Goal: Communication & Community: Answer question/provide support

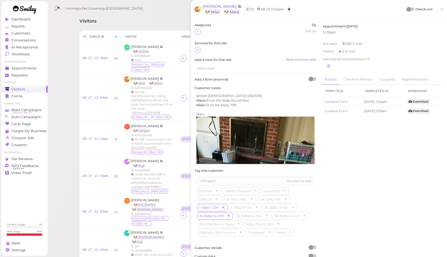
click at [442, 8] on span "×" at bounding box center [441, 8] width 3 height 7
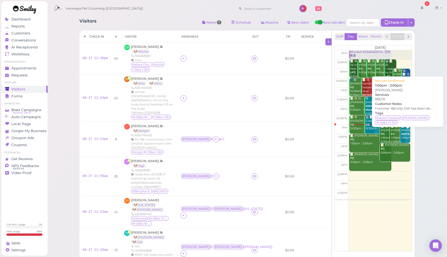
click at [406, 133] on div "📝 [PERSON_NAME] BB|TB 1:00pm - 2:00pm" at bounding box center [405, 135] width 9 height 23
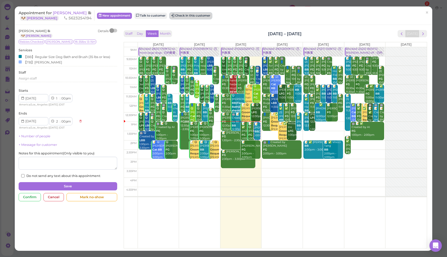
click at [202, 15] on button "Check in this customer" at bounding box center [191, 16] width 42 height 6
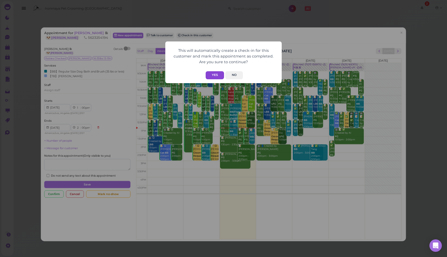
click at [215, 74] on button "Yes" at bounding box center [215, 75] width 18 height 8
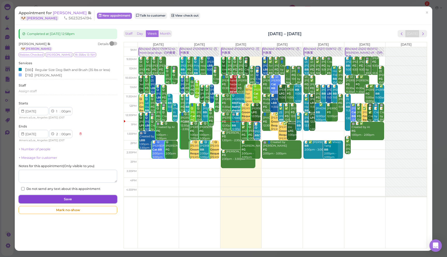
click at [88, 201] on button "Save" at bounding box center [68, 199] width 99 height 8
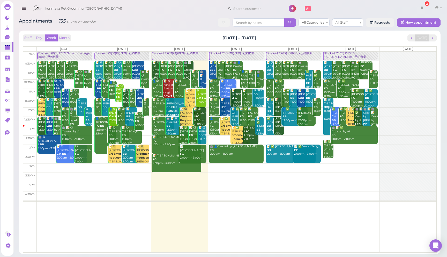
click at [21, 8] on icon "button" at bounding box center [23, 8] width 5 height 6
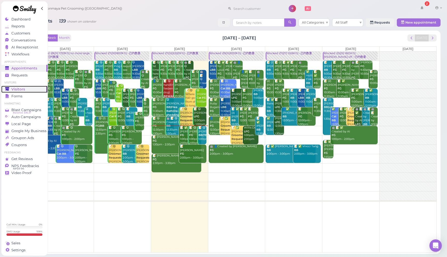
click at [27, 88] on div "Visitors" at bounding box center [23, 89] width 37 height 4
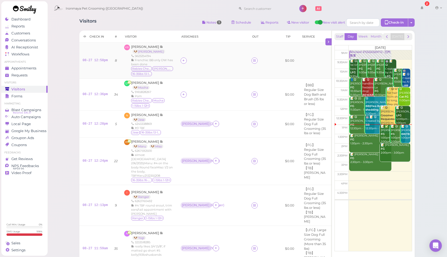
click at [229, 71] on td at bounding box center [212, 61] width 71 height 36
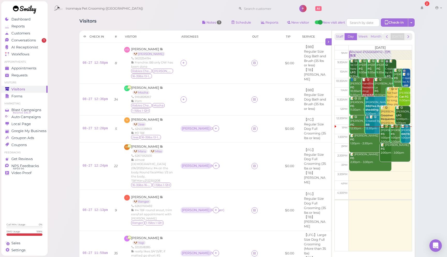
click at [185, 61] on icon at bounding box center [183, 63] width 3 height 4
click at [204, 84] on div "[PERSON_NAME]" at bounding box center [230, 83] width 72 height 10
click at [177, 48] on td "VB Vicki Baghdassarian 🐶 Stella 5623254194 Frenchie: BB only DW has been done R…" at bounding box center [149, 63] width 56 height 41
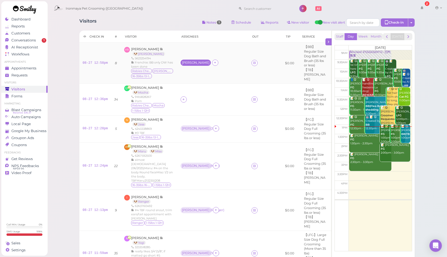
click at [198, 61] on div "[PERSON_NAME]" at bounding box center [196, 63] width 28 height 4
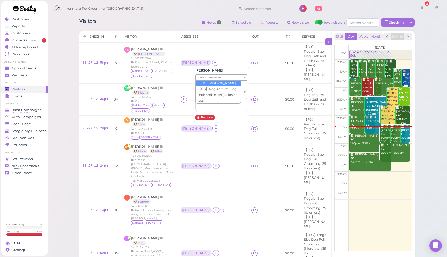
click at [212, 78] on span "Select services" at bounding box center [210, 77] width 24 height 6
click at [210, 75] on span "Select services" at bounding box center [210, 77] width 24 height 6
click at [216, 69] on h5 "[PERSON_NAME]" at bounding box center [221, 70] width 52 height 4
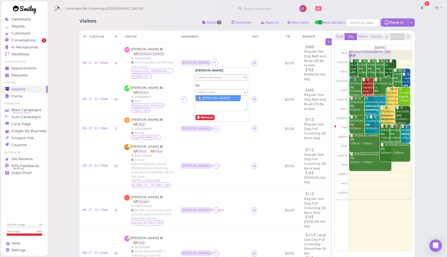
click at [213, 92] on span "Select pets" at bounding box center [207, 92] width 18 height 6
click at [244, 55] on td "Amy ( Stella )" at bounding box center [212, 63] width 71 height 41
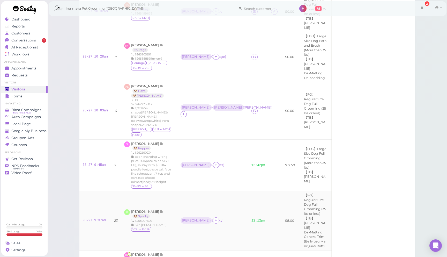
scroll to position [613, 0]
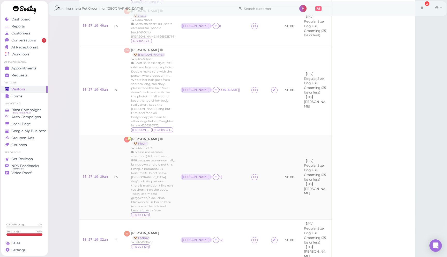
scroll to position [386, 0]
click at [210, 174] on div "Dennis ( Mochi )" at bounding box center [196, 176] width 28 height 4
drag, startPoint x: 207, startPoint y: 135, endPoint x: 210, endPoint y: 134, distance: 2.7
click at [207, 135] on li "× 🐶 Mochi" at bounding box center [206, 134] width 20 height 5
click at [210, 159] on button "Remove" at bounding box center [204, 159] width 19 height 5
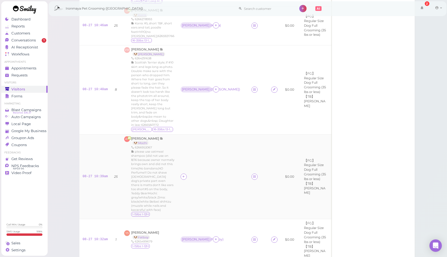
click at [219, 134] on td at bounding box center [212, 176] width 71 height 85
click at [232, 134] on td at bounding box center [212, 176] width 71 height 85
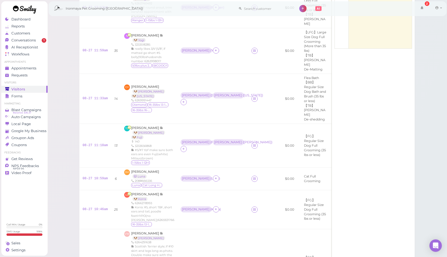
scroll to position [0, 0]
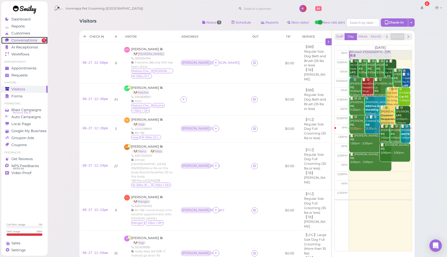
click at [37, 41] on div "Conversations" at bounding box center [23, 40] width 37 height 4
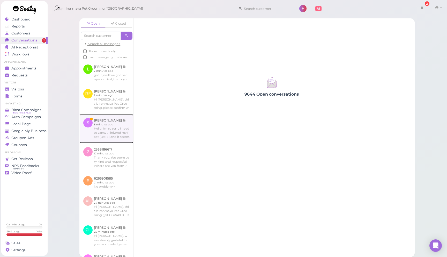
click at [117, 121] on link at bounding box center [106, 128] width 54 height 29
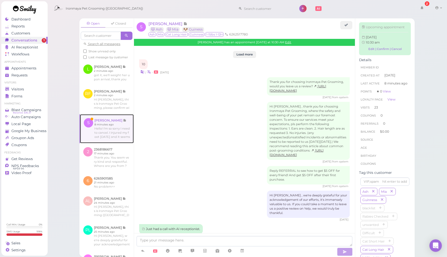
scroll to position [831, 0]
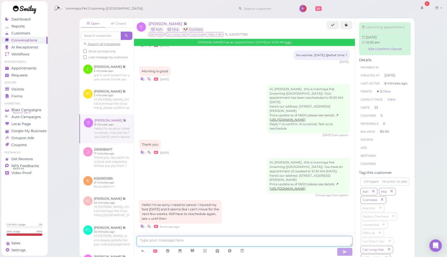
click at [225, 237] on textarea at bounding box center [245, 241] width 216 height 10
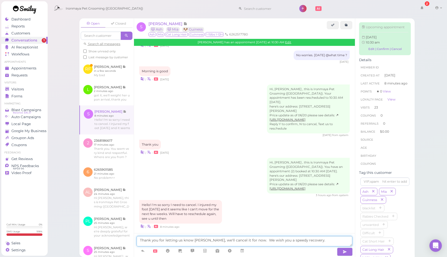
type textarea "Thank you for letting us know Stephanie, we'll cancel it for now. We wish you a…"
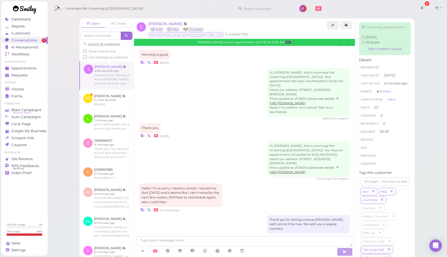
click at [291, 43] on link "Edit" at bounding box center [288, 42] width 6 height 4
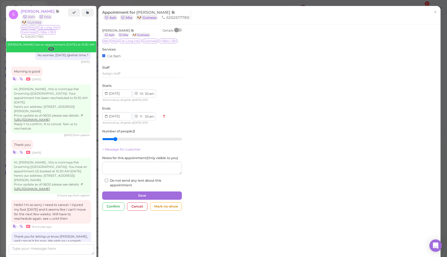
scroll to position [869, 0]
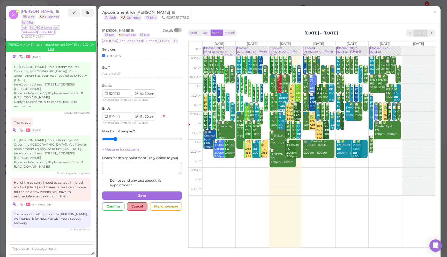
click at [142, 206] on div "Cancel" at bounding box center [137, 206] width 20 height 8
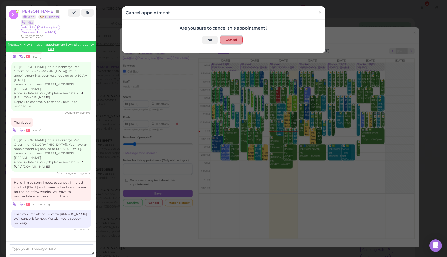
click at [230, 40] on button "Cancel" at bounding box center [231, 40] width 22 height 8
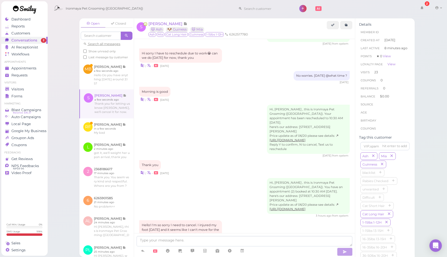
scroll to position [809, 0]
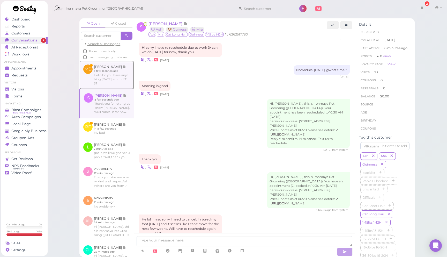
click at [108, 74] on link at bounding box center [106, 75] width 54 height 28
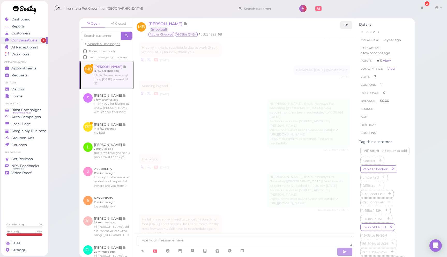
scroll to position [635, 0]
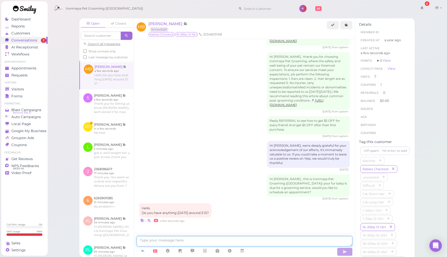
click at [188, 240] on textarea at bounding box center [245, 241] width 216 height 10
type textarea "f"
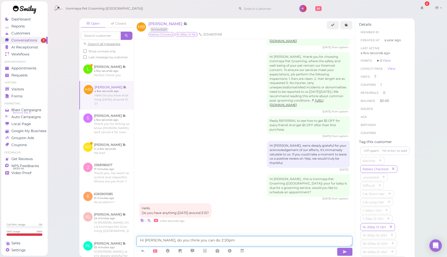
type textarea "Hi Maria, do you think you can do 2:30pm?"
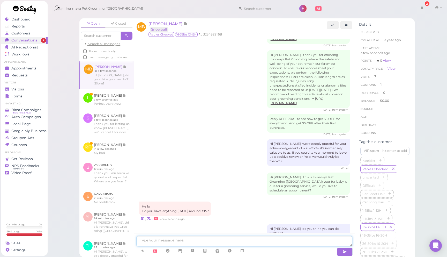
scroll to position [647, 0]
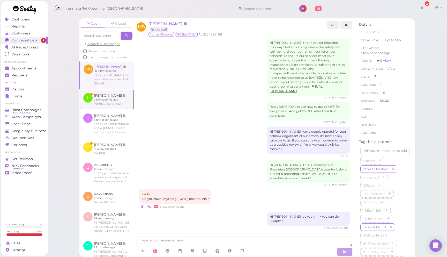
click at [125, 92] on link at bounding box center [106, 99] width 54 height 20
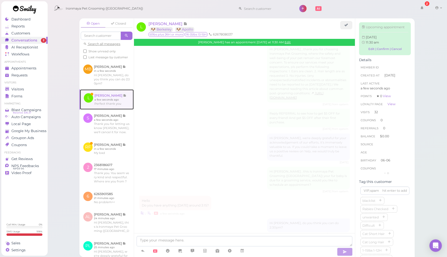
scroll to position [648, 0]
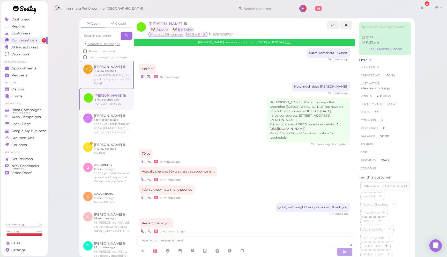
click at [118, 73] on link at bounding box center [106, 75] width 54 height 28
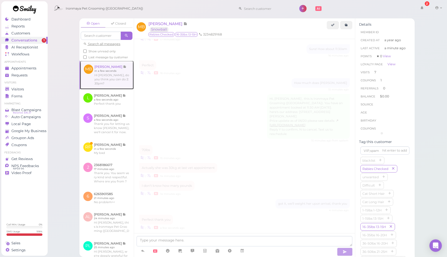
scroll to position [633, 0]
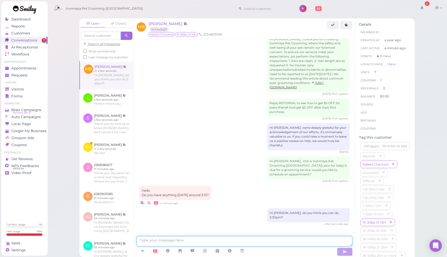
click at [212, 240] on textarea at bounding box center [245, 241] width 216 height 10
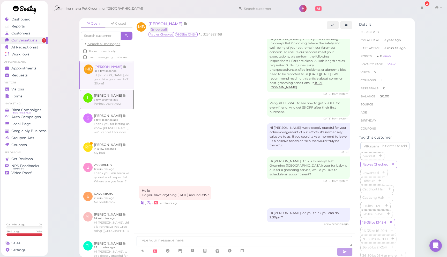
click at [117, 97] on link at bounding box center [106, 99] width 54 height 20
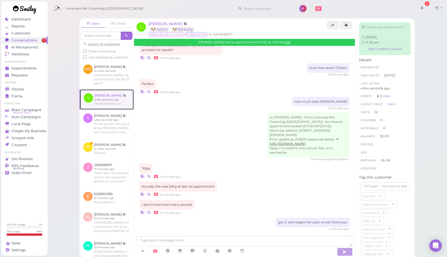
scroll to position [648, 0]
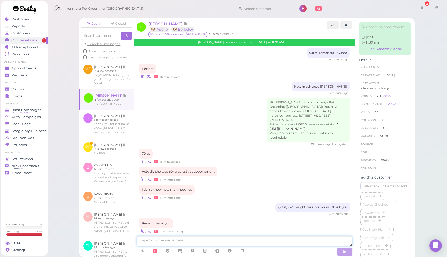
click at [249, 240] on textarea at bounding box center [245, 241] width 216 height 10
type textarea "You are very welcome, see you friday."
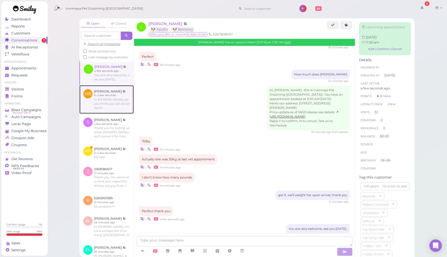
click at [120, 98] on link at bounding box center [106, 99] width 54 height 28
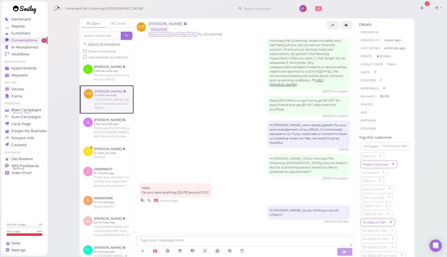
scroll to position [633, 0]
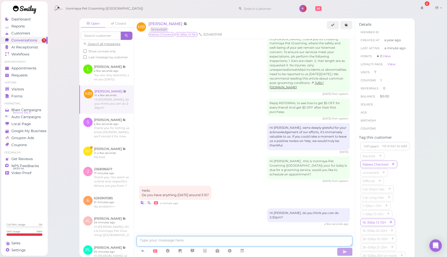
click at [244, 242] on textarea at bounding box center [245, 241] width 216 height 10
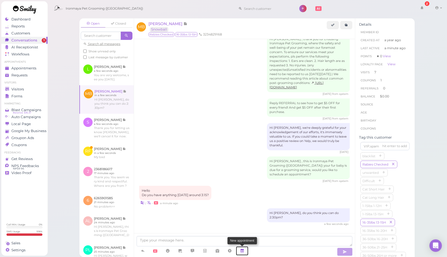
click at [244, 252] on icon at bounding box center [242, 250] width 4 height 5
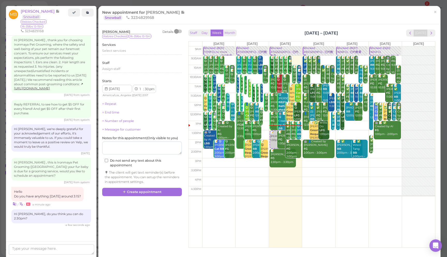
click at [313, 161] on td at bounding box center [318, 162] width 233 height 9
type input "2025-08-28"
select select "3"
select select "00"
click at [322, 46] on div "📝 Maria Baghasarian 3:00pm Blocked: 29(31)20(19FG) • 已约数量 📝 ✅ Brent Su LBB 9:30…" at bounding box center [318, 46] width 33 height 0
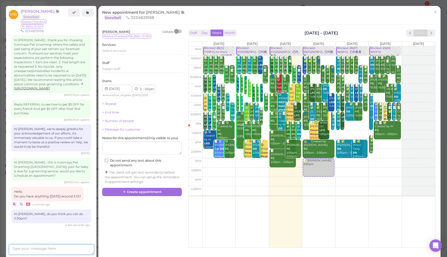
click at [59, 247] on textarea at bounding box center [51, 249] width 85 height 10
type textarea "is it for a full grooming with haircut for Snowball?"
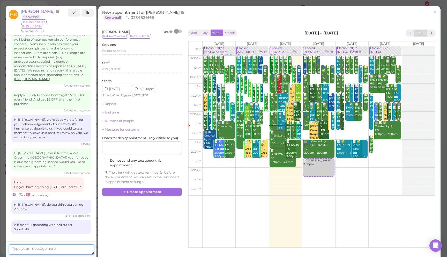
scroll to position [660, 0]
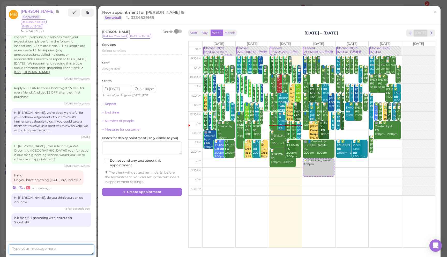
click at [61, 248] on textarea at bounding box center [51, 249] width 85 height 10
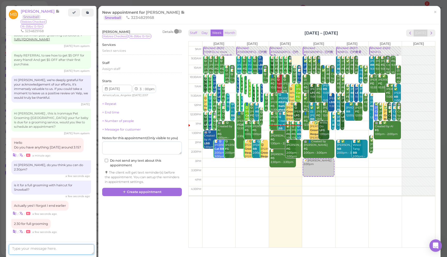
scroll to position [699, 0]
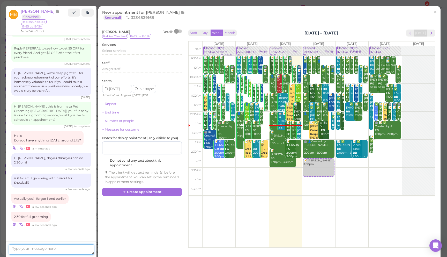
click at [67, 248] on textarea at bounding box center [51, 249] width 85 height 10
click at [141, 90] on select "1 2 3 4 5 6 7 8 9 10 11 12" at bounding box center [141, 88] width 4 height 5
select select "2"
click at [139, 87] on select "1 2 3 4 5 6 7 8 9 10 11 12" at bounding box center [141, 88] width 4 height 5
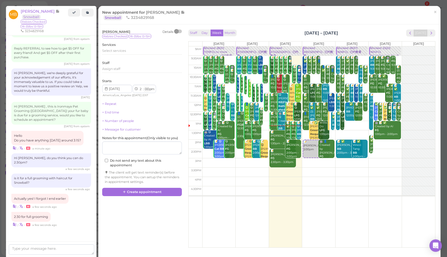
click at [146, 90] on select "00 05 10 15 20 25 30 35 40 45 50 55" at bounding box center [146, 88] width 5 height 5
select select "30"
click at [144, 87] on select "00 05 10 15 20 25 30 35 40 45 50 55" at bounding box center [146, 88] width 5 height 5
click at [129, 55] on div "Select services" at bounding box center [142, 51] width 80 height 6
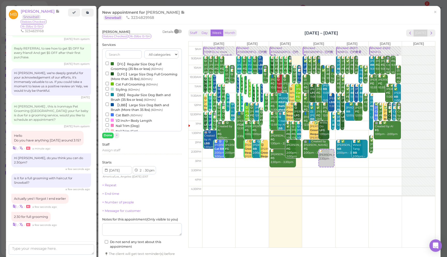
click at [128, 64] on label "【FG】Regular Size Dog Full Grooming (35 lbs or less) (60min)" at bounding box center [142, 66] width 73 height 10
click at [107, 63] on input "【FG】Regular Size Dog Full Grooming (35 lbs or less) (60min)" at bounding box center [107, 63] width 3 height 3
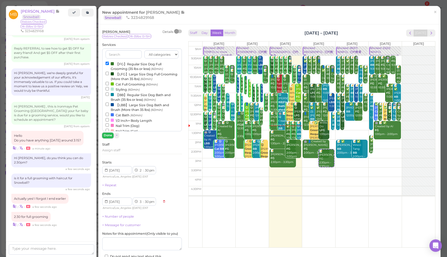
click at [112, 135] on button "Done" at bounding box center [107, 134] width 11 height 5
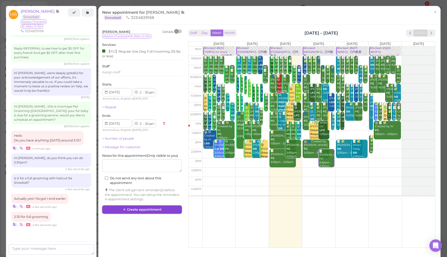
click at [158, 210] on button "Create appointment" at bounding box center [142, 209] width 80 height 8
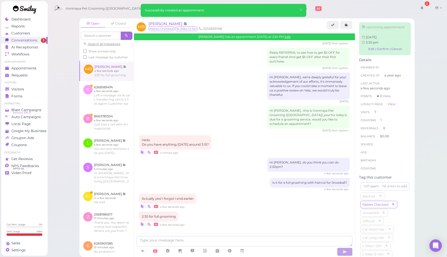
scroll to position [686, 0]
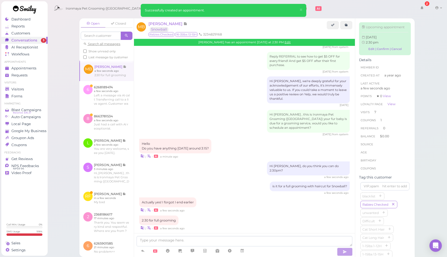
click at [70, 72] on div "Open Closed Search all messages Show unread only Last message by customer MB Ma…" at bounding box center [247, 128] width 400 height 257
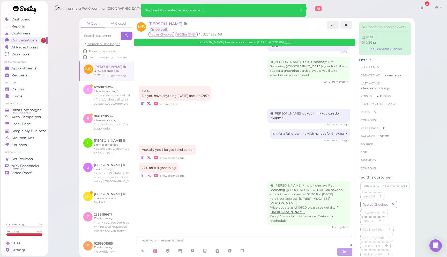
click at [69, 68] on div "Open Closed Search all messages Show unread only Last message by customer MB Ma…" at bounding box center [247, 128] width 400 height 257
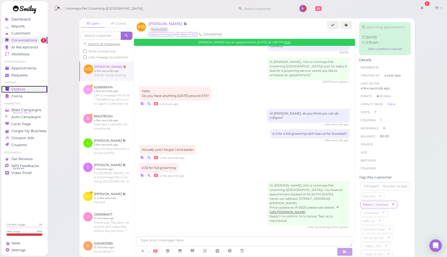
click at [23, 88] on span "Visitors" at bounding box center [18, 89] width 14 height 4
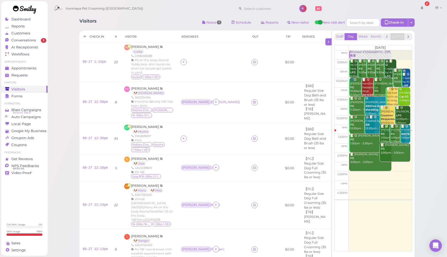
click at [164, 25] on div "Visitors Notes 1 Schedule Reports New visitor New visit alert Check-in Customer…" at bounding box center [246, 23] width 335 height 10
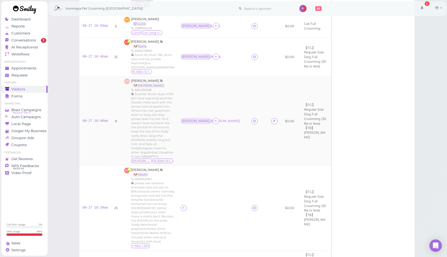
scroll to position [405, 0]
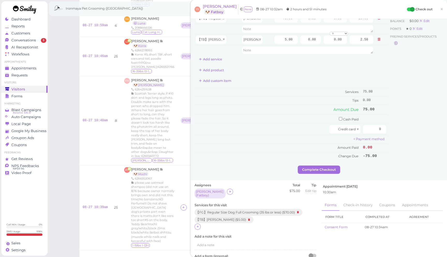
scroll to position [27, 0]
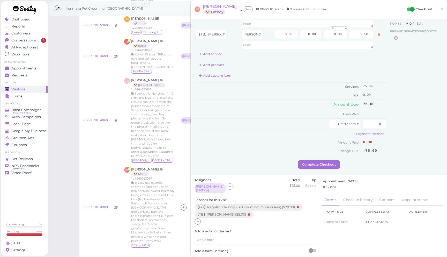
drag, startPoint x: 196, startPoint y: 220, endPoint x: 207, endPoint y: 220, distance: 10.6
click at [197, 220] on icon at bounding box center [197, 221] width 3 height 4
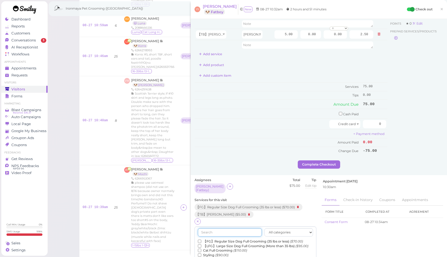
click at [211, 228] on input "text" at bounding box center [230, 232] width 64 height 8
type input "1/2"
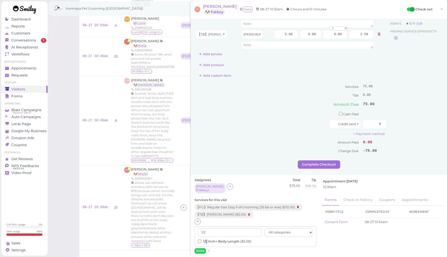
drag, startPoint x: 205, startPoint y: 238, endPoint x: 200, endPoint y: 242, distance: 6.0
click at [205, 239] on label "1/2 Inch+ Body Length ($5.00)" at bounding box center [224, 241] width 53 height 5
click at [201, 239] on input "1/2 Inch+ Body Length ($5.00)" at bounding box center [199, 240] width 3 height 3
drag, startPoint x: 200, startPoint y: 246, endPoint x: 202, endPoint y: 243, distance: 4.2
click at [200, 248] on button "Done" at bounding box center [199, 250] width 11 height 5
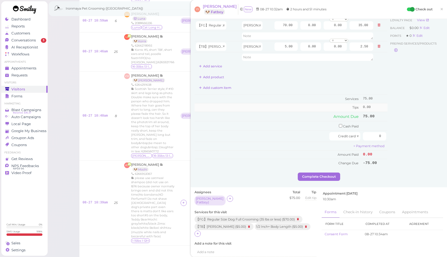
scroll to position [0, 0]
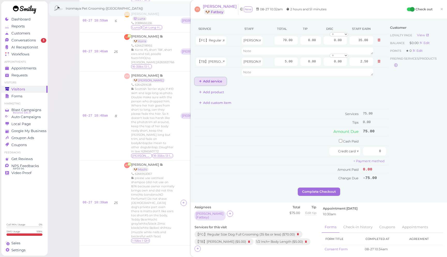
click at [219, 82] on button "Add service" at bounding box center [210, 81] width 32 height 8
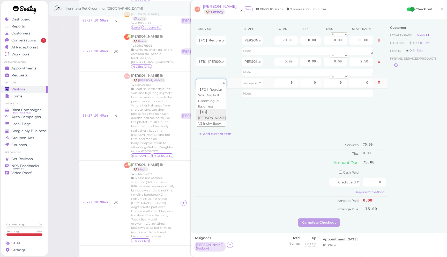
click at [224, 83] on span at bounding box center [224, 83] width 2 height 2
drag, startPoint x: 217, startPoint y: 123, endPoint x: 247, endPoint y: 101, distance: 37.2
type input "5.00"
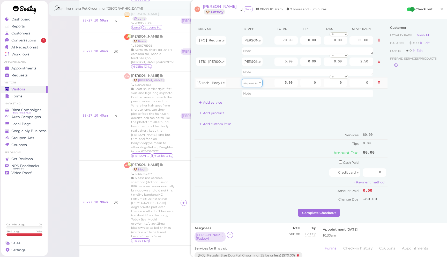
click at [254, 84] on div "No provider" at bounding box center [252, 83] width 21 height 8
drag, startPoint x: 252, startPoint y: 94, endPoint x: 258, endPoint y: 93, distance: 6.5
type input "2.50"
click at [410, 172] on div "Service Staff Total Tip Disc Staff earn 【FG】Regular Size Dog Full Grooming (35 …" at bounding box center [318, 116] width 249 height 186
type input "80"
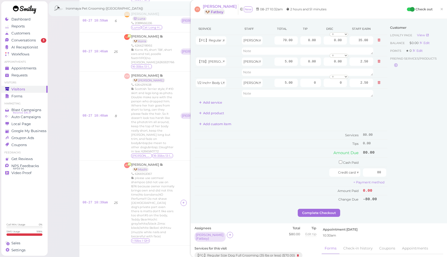
drag, startPoint x: 426, startPoint y: 183, endPoint x: 406, endPoint y: 187, distance: 20.0
click at [425, 182] on div "Customer Loyalty page View Balance $0.00 Edit Points ★ 0 Edit Prepaid services/…" at bounding box center [415, 116] width 56 height 186
click at [319, 211] on button "Complete Checkout" at bounding box center [319, 212] width 42 height 8
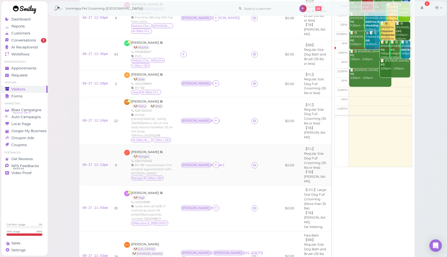
scroll to position [689, 0]
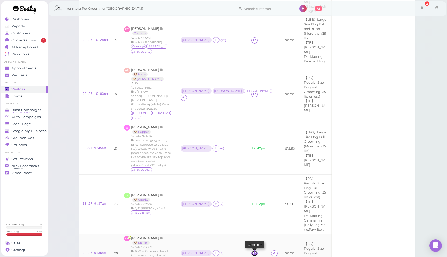
click at [258, 250] on link at bounding box center [254, 253] width 6 height 6
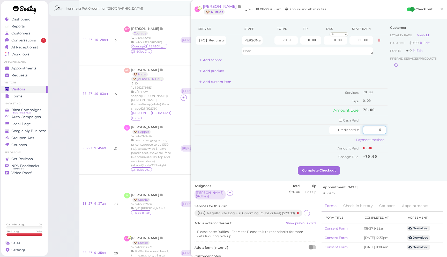
drag, startPoint x: 372, startPoint y: 130, endPoint x: 410, endPoint y: 136, distance: 38.0
click at [410, 137] on div "Service Staff Total Tip Disc Staff earn 【FG】Regular Size Dog Full Grooming (35 …" at bounding box center [318, 94] width 249 height 143
type input "70"
click at [409, 162] on div "Customer Loyalty page View Balance $0.00 Edit Points ★ 0 Edit Prepaid services/…" at bounding box center [415, 94] width 56 height 143
click at [323, 168] on button "Complete Checkout" at bounding box center [319, 170] width 42 height 8
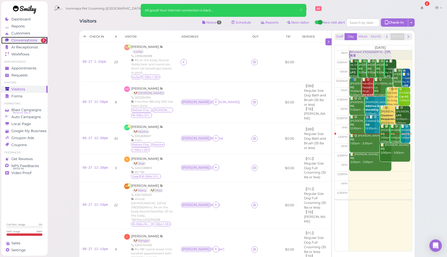
click at [34, 37] on link "Conversations 3" at bounding box center [24, 40] width 46 height 7
click at [384, 131] on div "📝 ✅ Roy Fang FG 1:00pm - 2:00pm" at bounding box center [387, 133] width 14 height 19
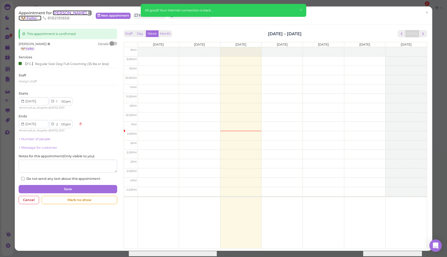
click at [67, 14] on span "Roy Fang" at bounding box center [70, 12] width 35 height 5
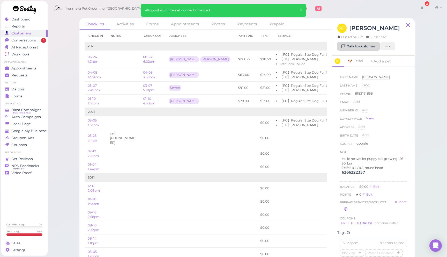
click at [353, 45] on link "Talk to customer" at bounding box center [358, 46] width 42 height 8
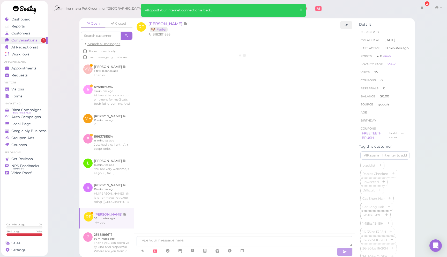
scroll to position [603, 0]
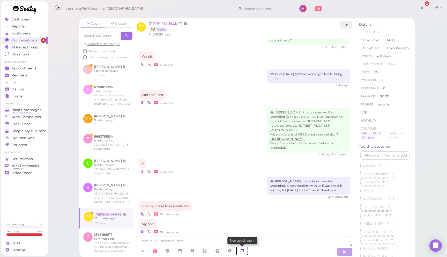
click at [243, 251] on icon at bounding box center [242, 250] width 4 height 5
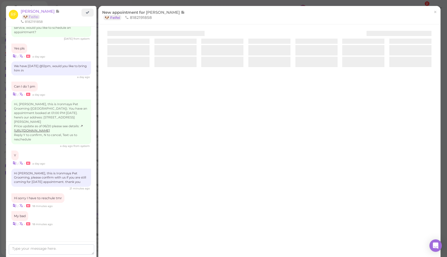
scroll to position [600, 0]
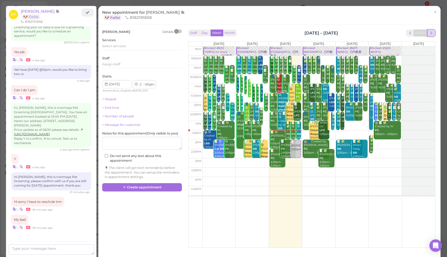
click at [434, 32] on button "next" at bounding box center [431, 32] width 8 height 7
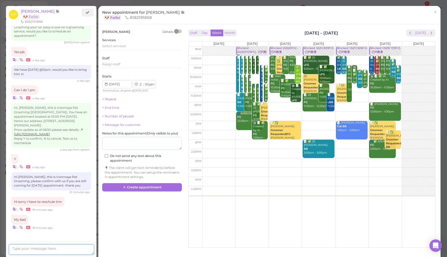
click at [56, 251] on textarea at bounding box center [51, 249] width 85 height 10
type textarea "Hi Roy, sorry we do not have anything open this week, next openings are from 09…"
click at [69, 248] on textarea "Hi Roy, sorry we do not have anything open this week, next openings are from 09…" at bounding box center [51, 244] width 85 height 19
click at [65, 249] on textarea "Hi Roy, sorry we do not have anything open this week, next openings are from 09…" at bounding box center [51, 244] width 85 height 19
drag, startPoint x: 56, startPoint y: 250, endPoint x: 4, endPoint y: 234, distance: 53.8
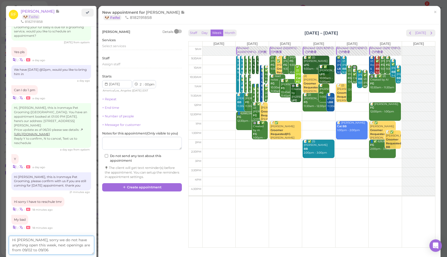
click at [0, 238] on div "Dashboard Reports Customers Conversations 2 AI Receptionist" at bounding box center [223, 128] width 447 height 257
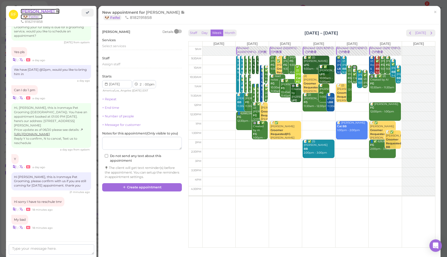
click at [29, 11] on span "Roy Fang" at bounding box center [38, 11] width 35 height 5
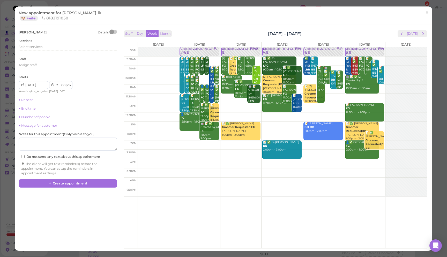
drag, startPoint x: 426, startPoint y: 13, endPoint x: 382, endPoint y: 16, distance: 44.5
click at [426, 13] on span "×" at bounding box center [426, 12] width 3 height 7
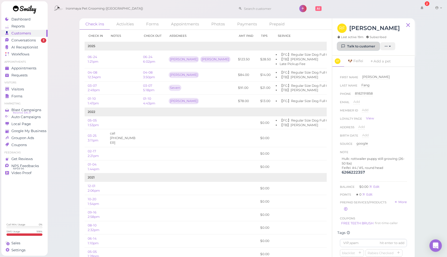
drag, startPoint x: 353, startPoint y: 47, endPoint x: 347, endPoint y: 49, distance: 6.5
click at [353, 47] on link "Talk to customer" at bounding box center [358, 46] width 42 height 8
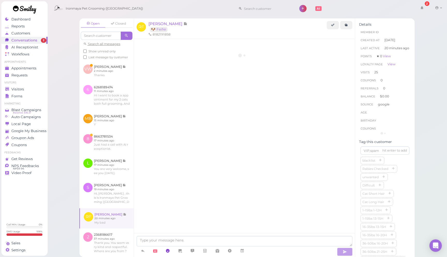
scroll to position [603, 0]
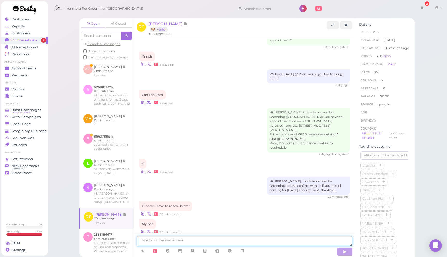
click at [174, 241] on textarea at bounding box center [245, 241] width 216 height 10
paste textarea "Hi Roy, sorry we do not have anything open this week, next openings are from 09…"
type textarea "Hi Roy, sorry we do not have anything open this week, next openings are from 09…"
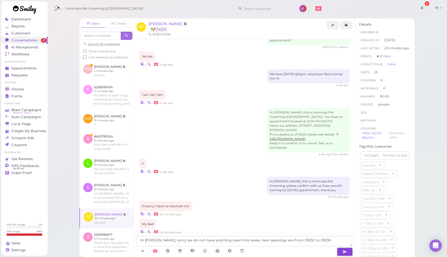
drag, startPoint x: 343, startPoint y: 251, endPoint x: 334, endPoint y: 252, distance: 8.5
click at [343, 251] on icon "button" at bounding box center [345, 251] width 4 height 5
click at [269, 219] on div "My bad | • 20 minutes ago" at bounding box center [244, 226] width 210 height 15
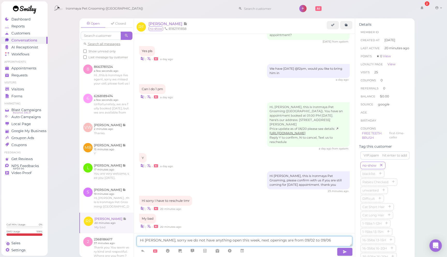
click at [332, 243] on textarea "Hi Roy, sorry we do not have anything open this week, next openings are from 09…" at bounding box center [245, 241] width 216 height 10
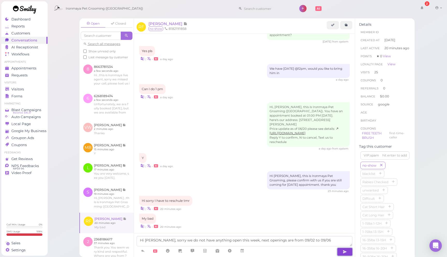
click at [345, 252] on icon "button" at bounding box center [345, 251] width 4 height 5
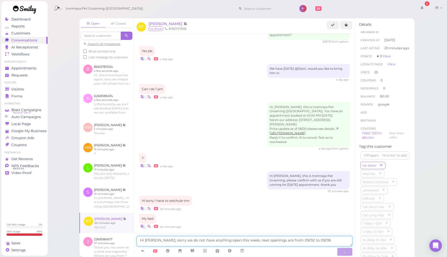
drag, startPoint x: 311, startPoint y: 240, endPoint x: 141, endPoint y: 217, distance: 171.1
click at [139, 219] on div "RF Roy Fang no-show 8182191858 Load more Hi, Roy, this is Ironmaya Pet Grooming…" at bounding box center [244, 137] width 221 height 238
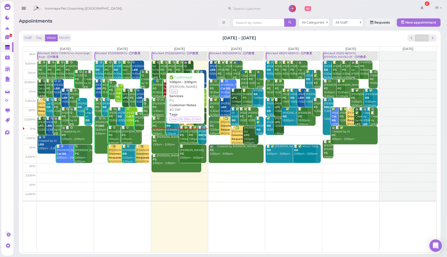
click at [185, 137] on div "📝 ✅ Norma Uriarte FG 1:00pm - 2:00pm" at bounding box center [186, 135] width 12 height 19
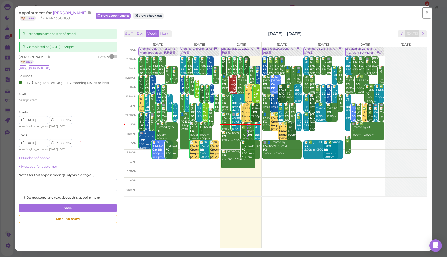
drag, startPoint x: 426, startPoint y: 13, endPoint x: 262, endPoint y: 1, distance: 165.2
click at [426, 13] on span "×" at bounding box center [426, 12] width 3 height 7
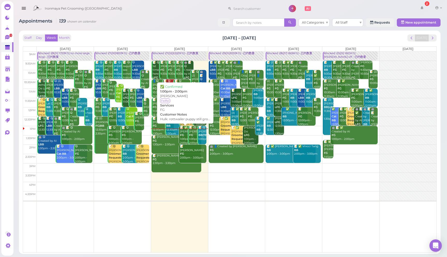
click at [184, 137] on b "FG" at bounding box center [182, 134] width 4 height 3
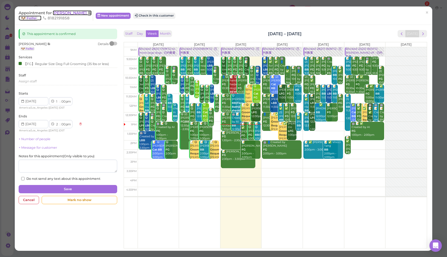
click at [61, 11] on span "[PERSON_NAME]" at bounding box center [70, 12] width 35 height 5
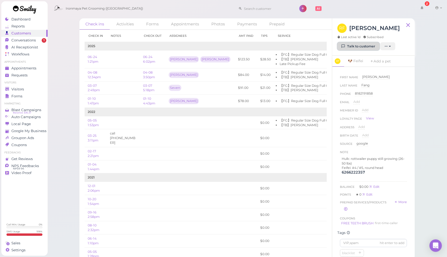
drag, startPoint x: 372, startPoint y: 47, endPoint x: 352, endPoint y: 45, distance: 19.5
click at [372, 47] on link "Talk to customer" at bounding box center [358, 46] width 42 height 8
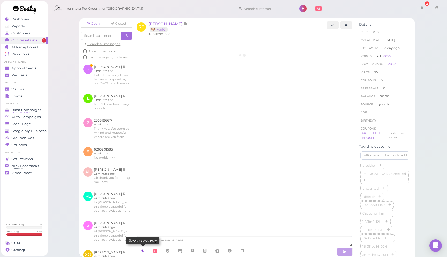
scroll to position [641, 0]
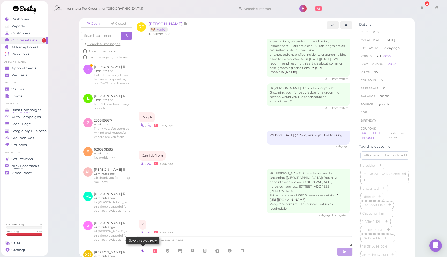
click at [144, 252] on icon at bounding box center [143, 250] width 4 height 5
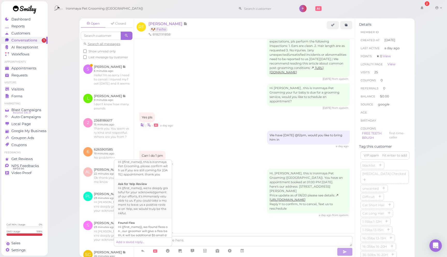
scroll to position [78, 0]
click at [147, 179] on div "Hi {{first_name}}, this is Ironmaya Pet Grooming, please confirm with us if you…" at bounding box center [143, 171] width 50 height 17
type textarea "Hi {{first_name}}, this is Ironmaya Pet Grooming, please confirm with us if you…"
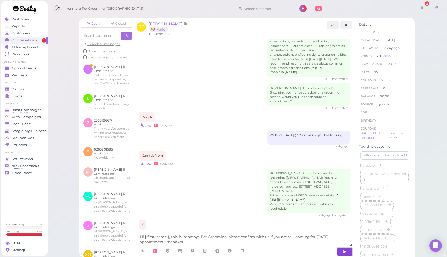
click at [343, 252] on icon "button" at bounding box center [345, 251] width 4 height 5
click at [209, 197] on div "Hi, Roy, this is Ironmaya Pet Grooming (Arcadia). You have an appointment booke…" at bounding box center [244, 192] width 210 height 48
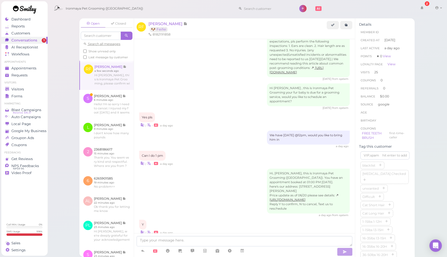
scroll to position [661, 0]
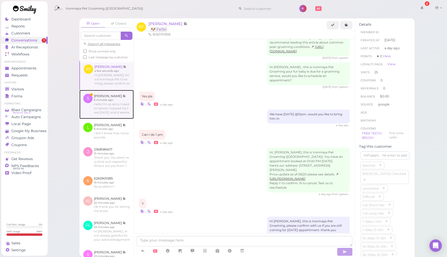
click at [116, 112] on link at bounding box center [106, 104] width 54 height 29
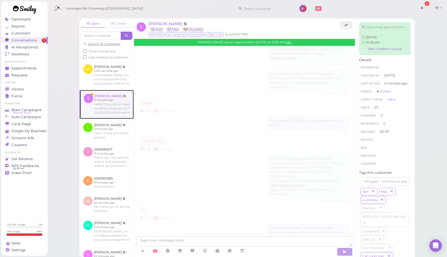
scroll to position [831, 0]
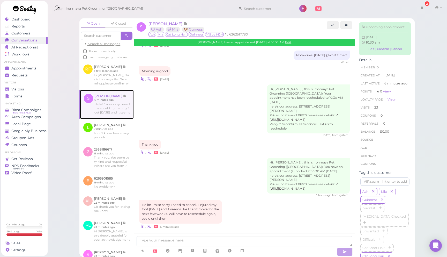
click at [113, 99] on link at bounding box center [107, 104] width 54 height 29
click at [349, 25] on link at bounding box center [346, 25] width 12 height 8
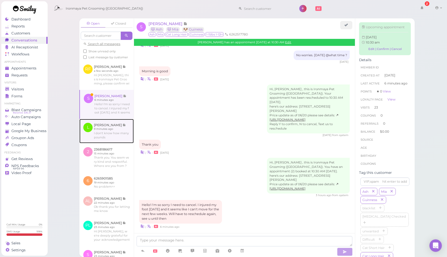
click at [125, 131] on link at bounding box center [106, 131] width 54 height 24
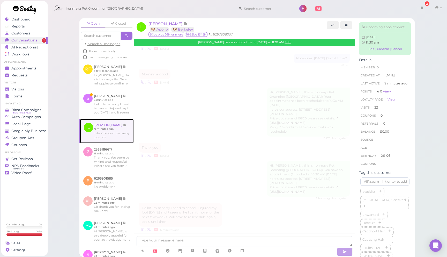
scroll to position [654, 0]
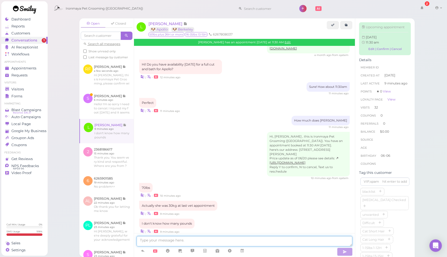
click at [249, 240] on textarea at bounding box center [245, 241] width 216 height 10
type textarea "got it, we'll weight her upon arrival, thank you"
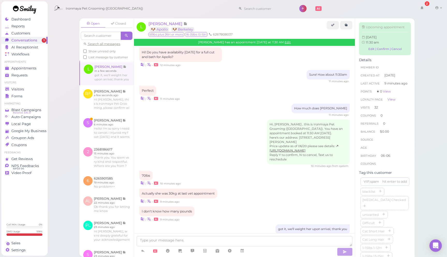
click at [199, 103] on div "How much does Apollo weigh 11 minutes ago" at bounding box center [244, 109] width 210 height 13
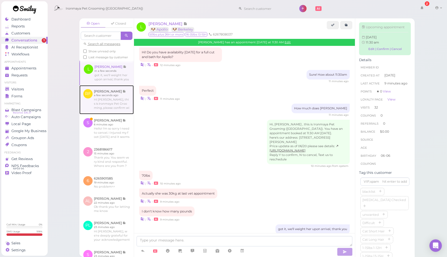
click at [97, 96] on link at bounding box center [106, 99] width 54 height 29
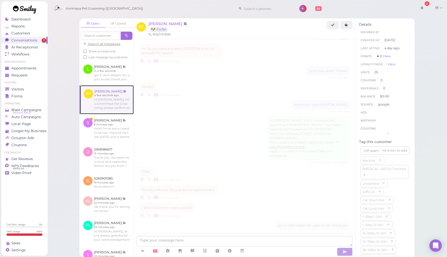
scroll to position [601, 0]
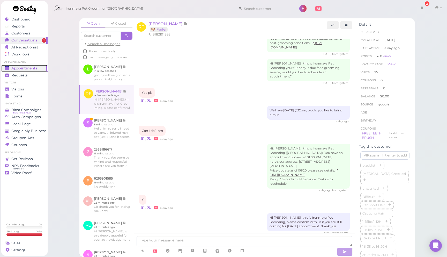
click at [40, 69] on div "Appointments" at bounding box center [23, 68] width 37 height 4
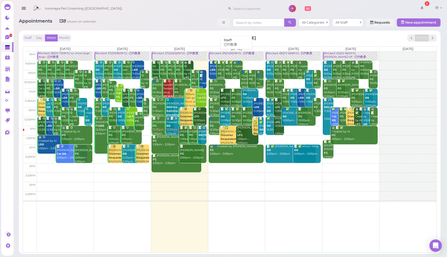
click at [238, 55] on div "Blocked: 29(31)20(19FG) • 已约数量" at bounding box center [236, 53] width 54 height 4
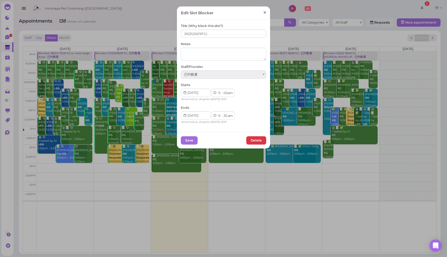
click at [266, 11] on span "×" at bounding box center [264, 12] width 3 height 7
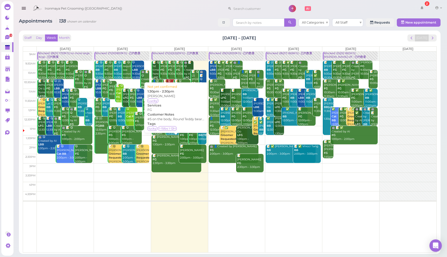
click at [172, 140] on div "📝 Melody Chang FG 1:30pm - 2:30pm" at bounding box center [176, 140] width 49 height 11
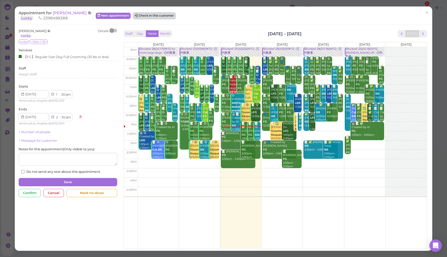
click at [160, 15] on button "Check in this customer" at bounding box center [154, 16] width 42 height 6
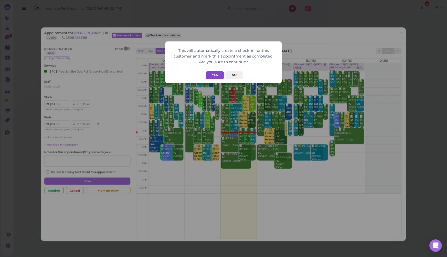
click at [217, 76] on button "Yes" at bounding box center [215, 75] width 18 height 8
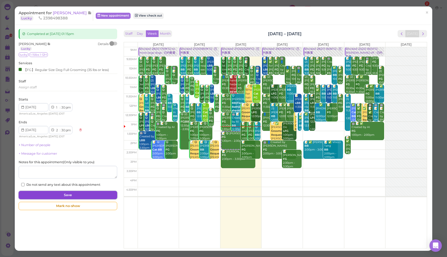
click at [105, 194] on button "Save" at bounding box center [68, 195] width 99 height 8
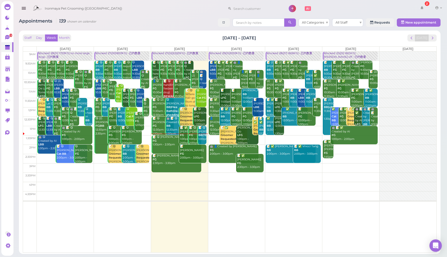
click at [203, 26] on div "Appointments 139 shown on calendar All Categories All Staff Requests New appoin…" at bounding box center [230, 23] width 422 height 10
click at [239, 57] on link "Blocked: 29(31)20(19FG) • 已约数量" at bounding box center [236, 55] width 55 height 9
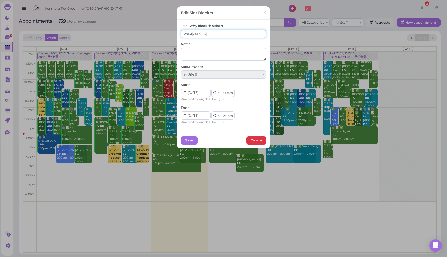
click at [196, 34] on input "29(31)20(19FG)" at bounding box center [223, 33] width 85 height 8
click at [186, 32] on input "29(31)19(19FG)" at bounding box center [223, 33] width 85 height 8
type input "28(31)19(19FG)"
click at [189, 140] on button "Save" at bounding box center [189, 140] width 17 height 8
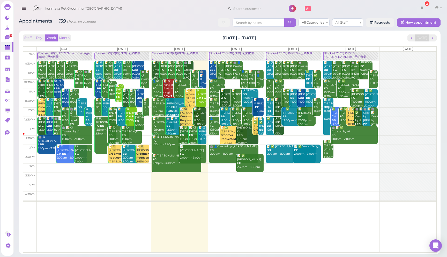
click at [138, 16] on div "Appointments 139 shown on calendar All Categories All Staff Requests New appoin…" at bounding box center [229, 133] width 434 height 239
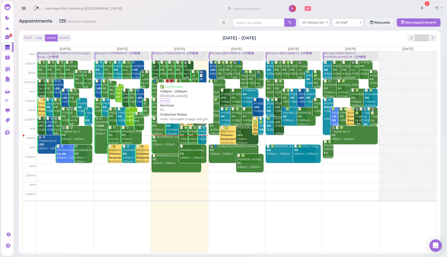
click at [184, 132] on div "📝 ✅ Roy Fang FG 1:00pm - 2:00pm" at bounding box center [186, 135] width 12 height 19
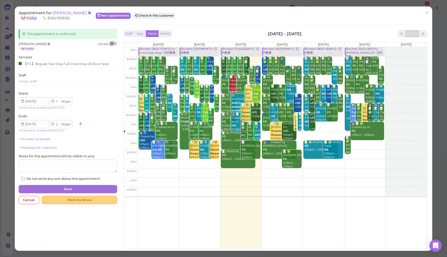
click at [76, 201] on div "Mark no-show" at bounding box center [80, 199] width 76 height 8
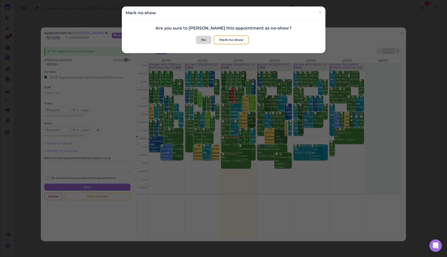
drag, startPoint x: 231, startPoint y: 39, endPoint x: 206, endPoint y: 41, distance: 25.9
click at [231, 39] on button "Mark no-show" at bounding box center [231, 40] width 35 height 8
checkbox input "true"
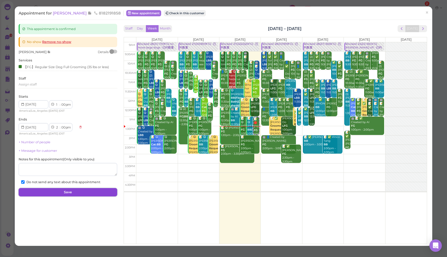
click at [100, 194] on button "Save" at bounding box center [68, 192] width 99 height 8
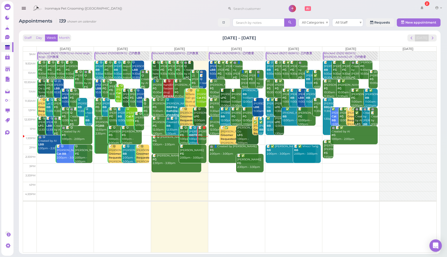
click at [171, 30] on div "Appointments 139 shown on calendar All Categories All Staff Requests New appoin…" at bounding box center [229, 133] width 434 height 239
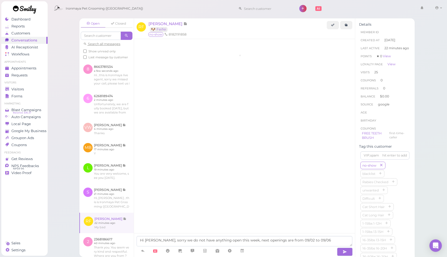
scroll to position [603, 0]
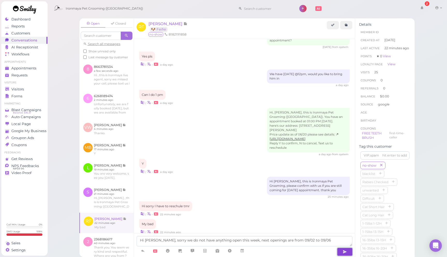
click at [345, 251] on icon "button" at bounding box center [345, 251] width 4 height 5
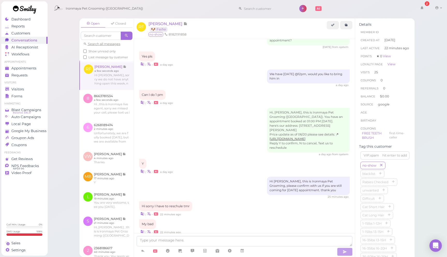
scroll to position [620, 0]
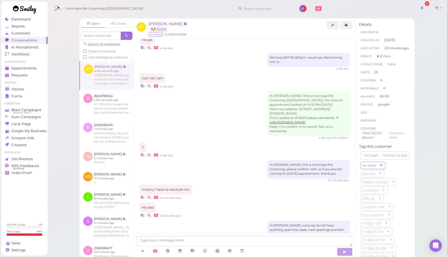
click at [244, 202] on div "My bad | • 22 minutes ago" at bounding box center [244, 209] width 210 height 15
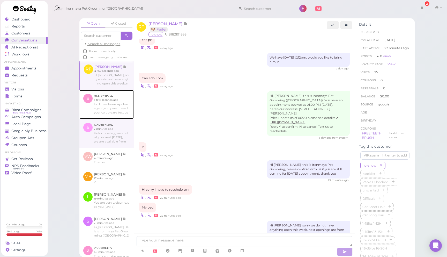
drag, startPoint x: 116, startPoint y: 110, endPoint x: 123, endPoint y: 123, distance: 14.4
click at [116, 110] on link at bounding box center [106, 104] width 54 height 29
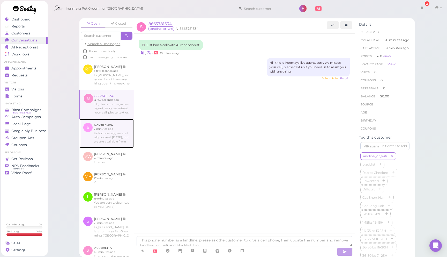
click at [107, 134] on link at bounding box center [106, 133] width 54 height 29
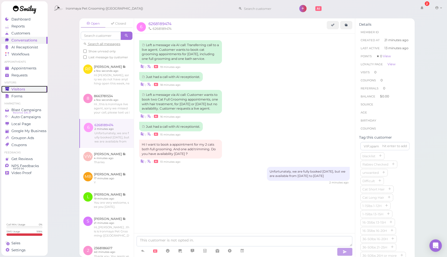
click at [33, 87] on div "Visitors" at bounding box center [23, 89] width 37 height 4
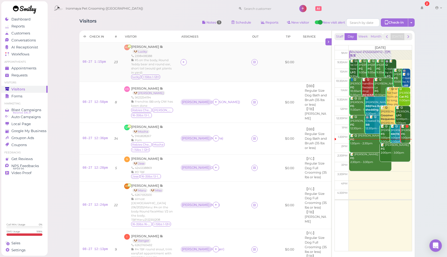
click at [223, 65] on td at bounding box center [212, 62] width 71 height 39
click at [244, 75] on td "[PERSON_NAME] ( Lucky )" at bounding box center [212, 62] width 71 height 39
click at [142, 19] on div "Visitors Notes 1 Schedule Reports New visitor New visit alert Check-in Customer…" at bounding box center [246, 23] width 335 height 10
click at [163, 23] on div "Visitors Notes 1 Schedule Reports New visitor New visit alert Check-in Customer…" at bounding box center [246, 23] width 335 height 10
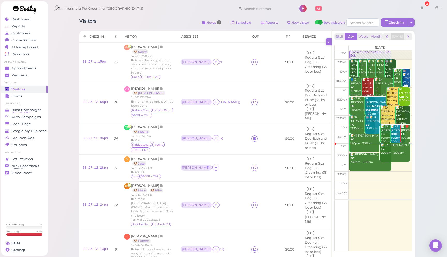
click at [329, 42] on icon at bounding box center [328, 41] width 5 height 5
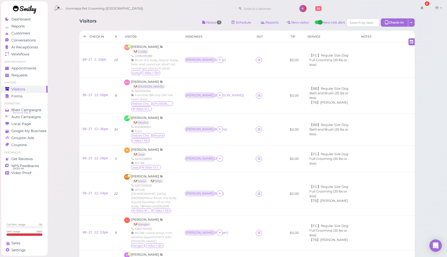
click at [166, 21] on div "Visitors Notes 1 Schedule Reports New visitor New visit alert Check-in Customer…" at bounding box center [246, 23] width 335 height 10
click at [180, 14] on div "Ironmaya Pet Grooming ([GEOGRAPHIC_DATA]) 2 Account" at bounding box center [247, 8] width 393 height 15
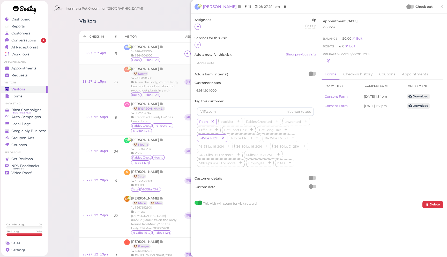
click at [95, 65] on td "08-27 1:15pm" at bounding box center [95, 82] width 32 height 35
click at [137, 48] on span "[PERSON_NAME]" at bounding box center [145, 47] width 29 height 4
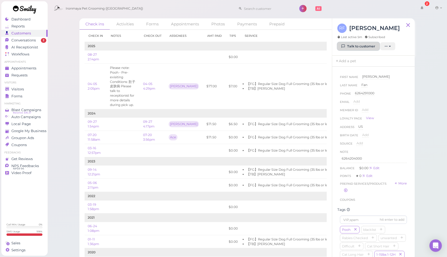
click at [345, 44] on icon at bounding box center [343, 46] width 3 height 4
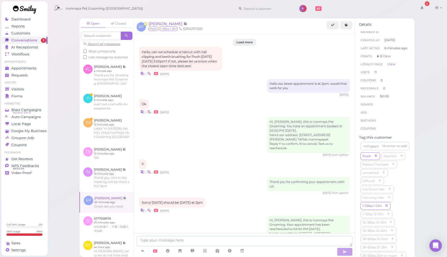
scroll to position [635, 0]
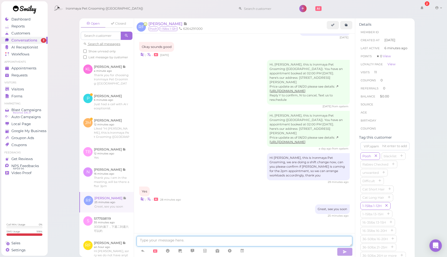
click at [217, 240] on textarea at bounding box center [245, 241] width 216 height 10
type textarea "g"
click at [298, 239] on textarea "Hi Ronald, the groomer just checked on Pooh coat conditions, the longest can be…" at bounding box center [245, 241] width 216 height 10
click at [314, 239] on textarea "Hi Ronald, the groomer just checked on Pooh coat conditions, the longest can be…" at bounding box center [245, 241] width 216 height 10
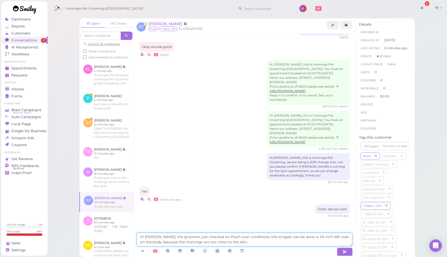
type textarea "Hi Ronald, the groomer just checked on Pooh coat conditions, the longest can be…"
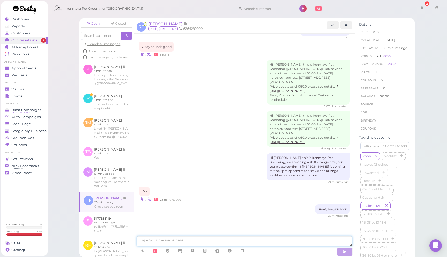
click at [315, 240] on textarea at bounding box center [245, 241] width 216 height 10
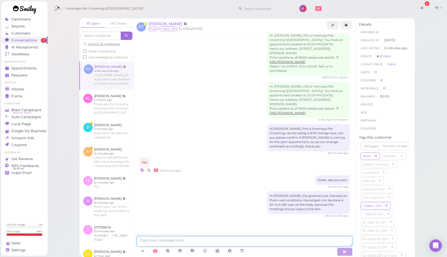
click at [307, 242] on textarea at bounding box center [245, 241] width 216 height 10
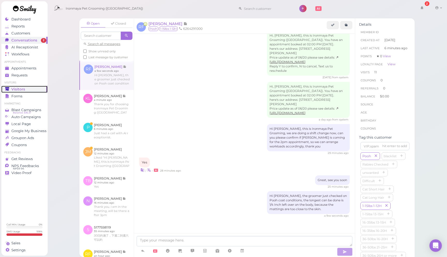
click at [26, 90] on div "Visitors" at bounding box center [23, 89] width 37 height 4
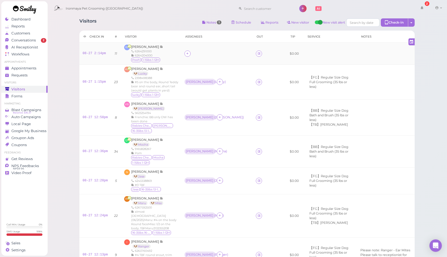
click at [230, 51] on div at bounding box center [216, 53] width 65 height 6
click at [141, 45] on span "Ronald Fan" at bounding box center [145, 47] width 29 height 4
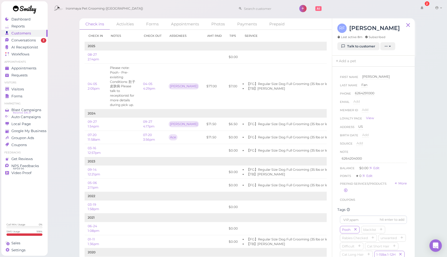
click at [356, 50] on div "RF Ronald Fan Last active 8m Subscribed Talk to customer New appointment Add st…" at bounding box center [373, 36] width 82 height 37
click at [355, 47] on link "Talk to customer" at bounding box center [358, 46] width 42 height 8
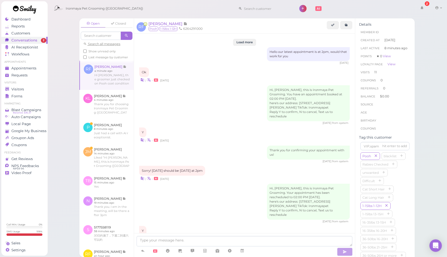
scroll to position [632, 0]
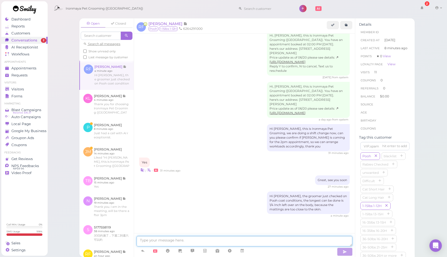
click at [252, 237] on textarea at bounding box center [245, 241] width 216 height 10
type textarea "the mattings are causing"
type textarea "f"
type textarea "t"
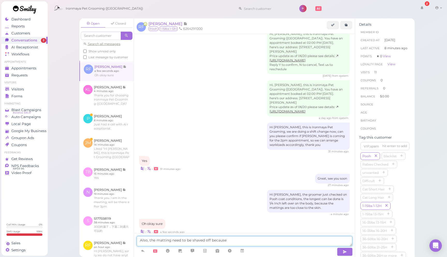
scroll to position [650, 0]
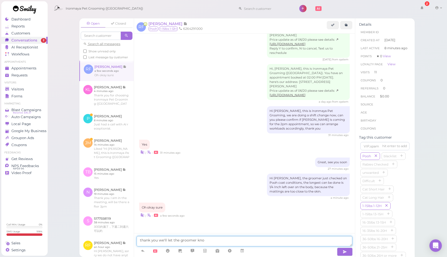
type textarea "thank you we'll let the groomer know"
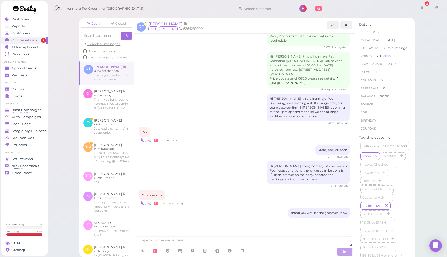
click at [271, 197] on div "Oh okay sure | • a few seconds ago" at bounding box center [244, 197] width 210 height 15
